Goal: Communication & Community: Answer question/provide support

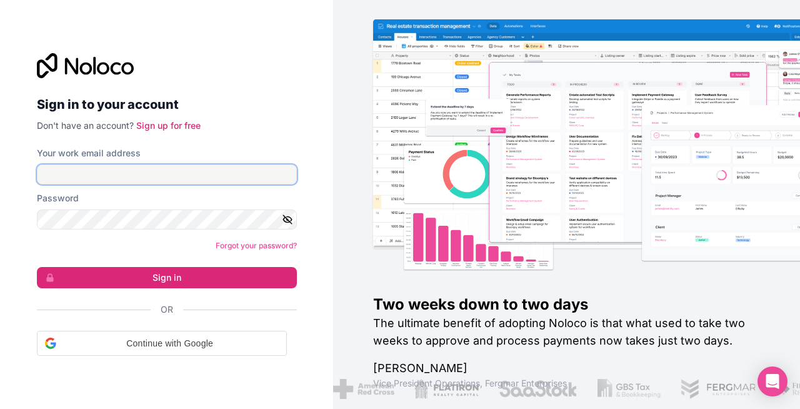
click at [199, 173] on input "Your work email address" at bounding box center [167, 174] width 260 height 20
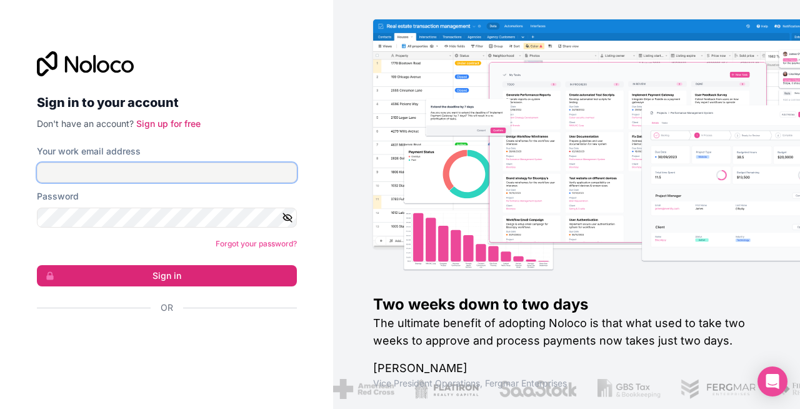
click at [199, 173] on input "Your work email address" at bounding box center [167, 173] width 260 height 20
type input "[EMAIL_ADDRESS][DOMAIN_NAME]"
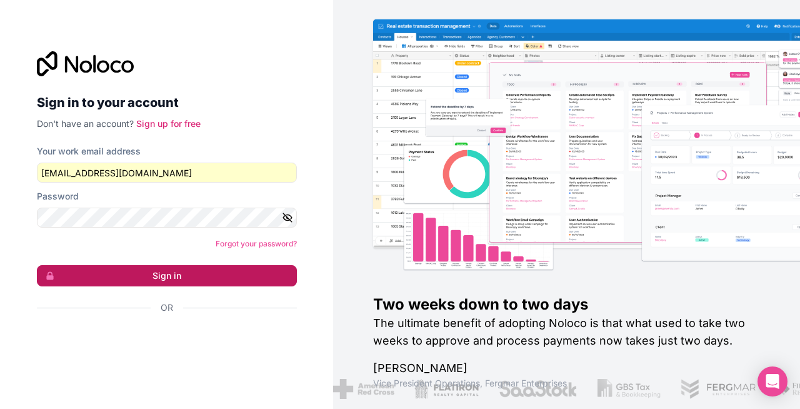
click at [168, 281] on button "Sign in" at bounding box center [167, 275] width 260 height 21
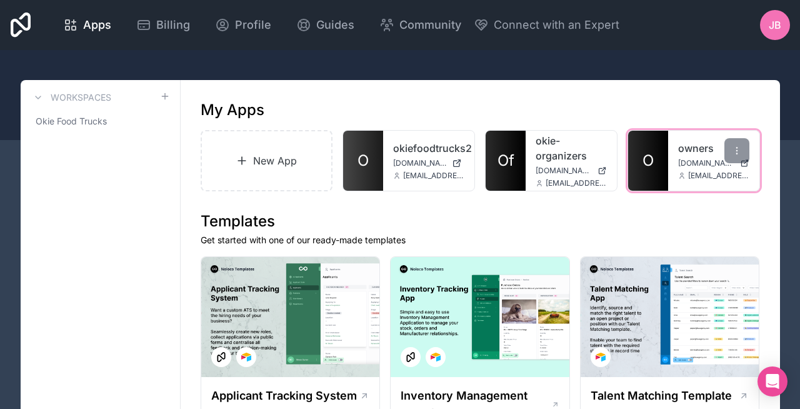
click at [693, 161] on span "[DOMAIN_NAME]" at bounding box center [706, 163] width 57 height 10
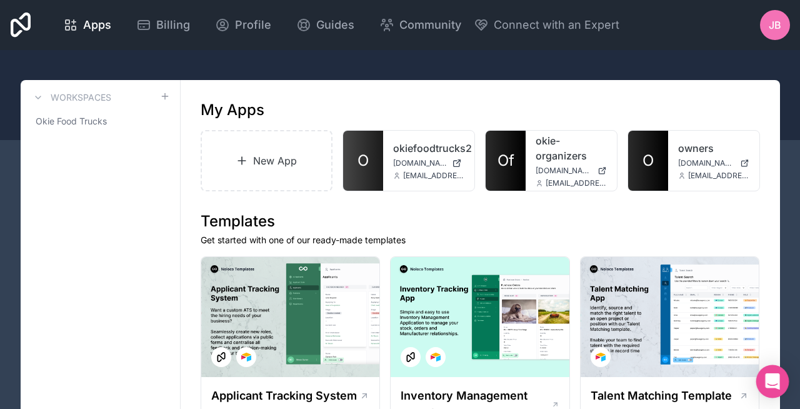
click at [763, 375] on div "Open Intercom Messenger" at bounding box center [772, 381] width 33 height 33
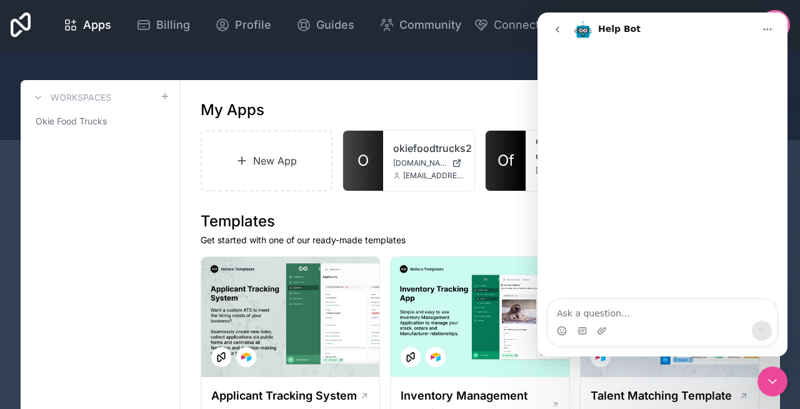
click at [556, 34] on icon "go back" at bounding box center [558, 29] width 10 height 10
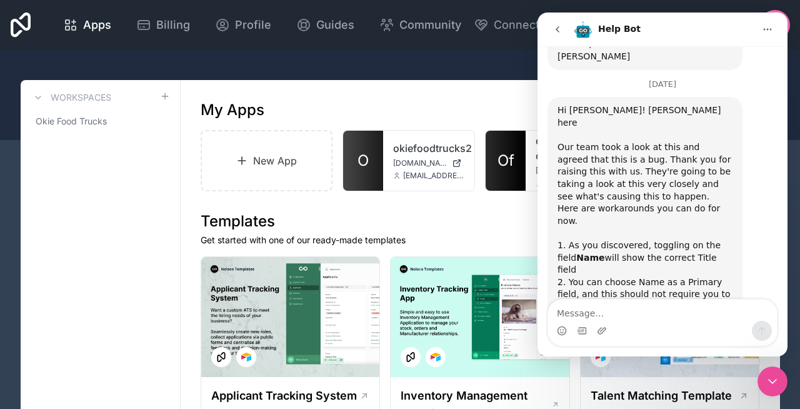
scroll to position [2395, 0]
click at [632, 314] on textarea "Message…" at bounding box center [662, 309] width 229 height 21
type textarea "Thank you!"
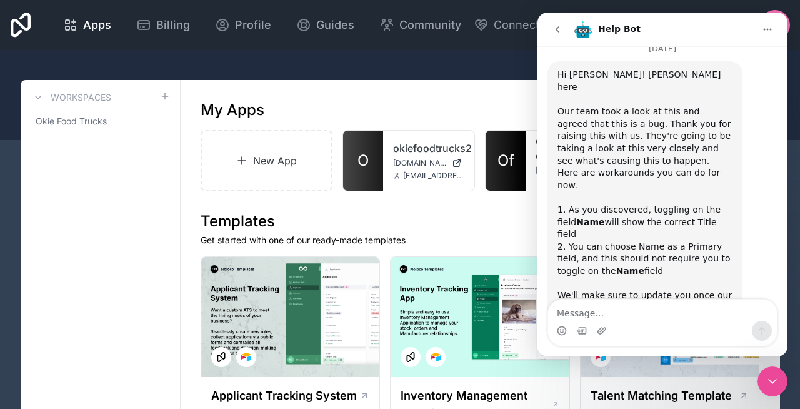
scroll to position [2432, 0]
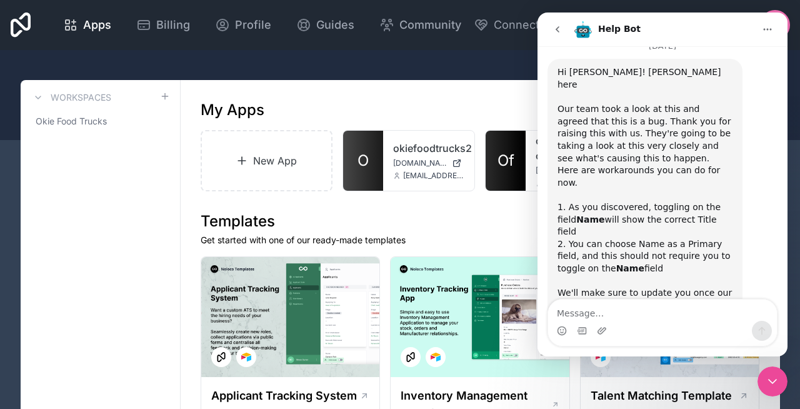
click at [780, 373] on div "Close Intercom Messenger" at bounding box center [773, 381] width 30 height 30
